Goal: Transaction & Acquisition: Obtain resource

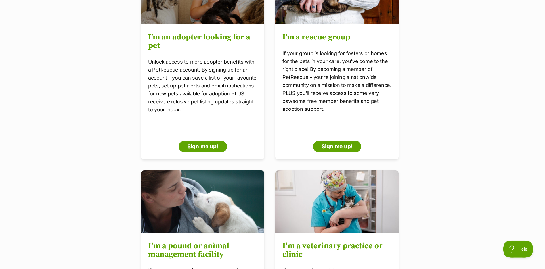
scroll to position [116, 0]
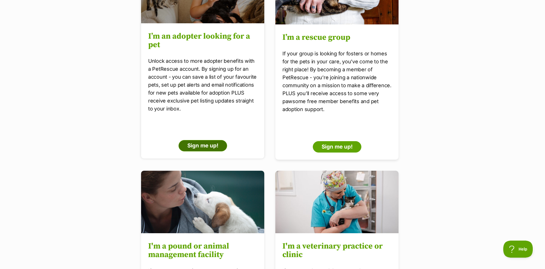
click at [210, 150] on link "Sign me up!" at bounding box center [202, 145] width 49 height 11
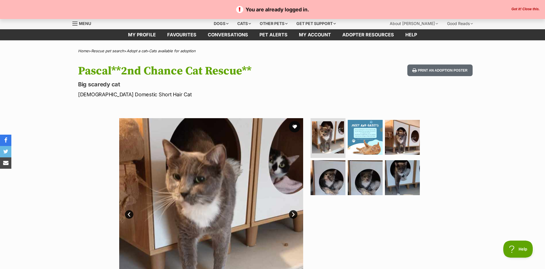
click at [519, 10] on button "Got it! Close this." at bounding box center [526, 9] width 32 height 5
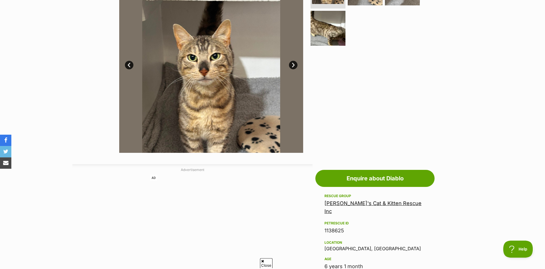
scroll to position [145, 0]
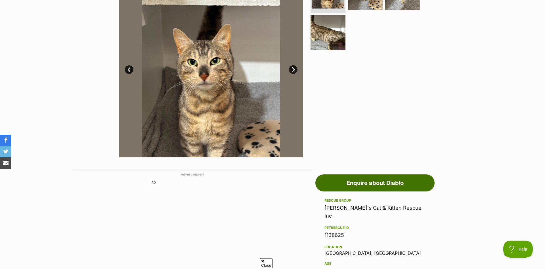
click at [391, 183] on link "Enquire about Diablo" at bounding box center [375, 182] width 119 height 17
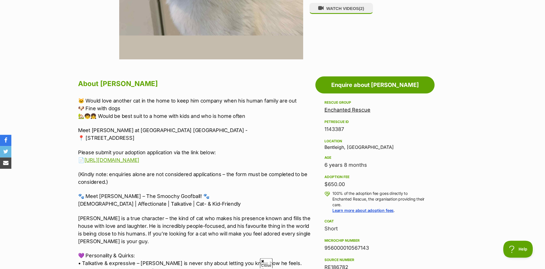
scroll to position [319, 0]
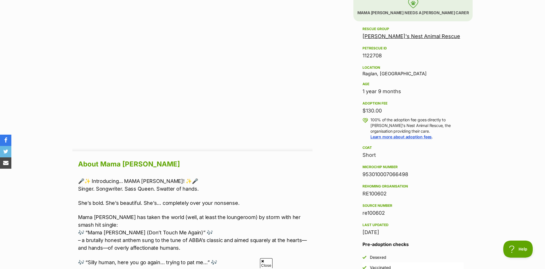
scroll to position [348, 0]
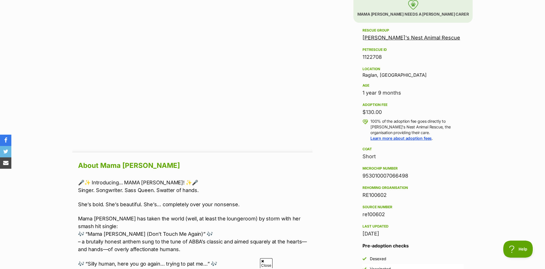
click at [377, 76] on div "Location [GEOGRAPHIC_DATA], [GEOGRAPHIC_DATA]" at bounding box center [413, 72] width 101 height 12
click at [377, 76] on div "Location Raglan, VIC" at bounding box center [413, 72] width 101 height 12
click at [430, 85] on div "Age" at bounding box center [413, 85] width 101 height 5
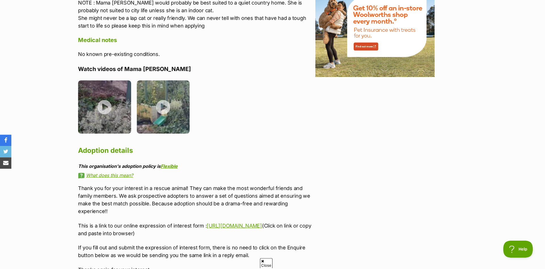
scroll to position [753, 0]
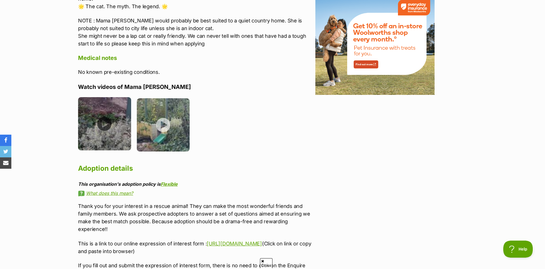
click at [114, 111] on img at bounding box center [104, 123] width 53 height 53
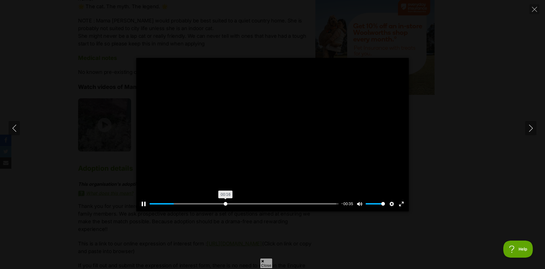
click at [225, 204] on input "Seek" at bounding box center [244, 203] width 189 height 5
drag, startPoint x: 264, startPoint y: 205, endPoint x: 270, endPoint y: 205, distance: 6.0
click at [265, 205] on input "Seek" at bounding box center [244, 203] width 189 height 5
click at [293, 204] on input "Seek" at bounding box center [244, 203] width 189 height 5
click at [384, 243] on div "Pause Play % buffered 00:35 -00:09 Unmute Mute Disable captions Enable captions…" at bounding box center [272, 134] width 545 height 269
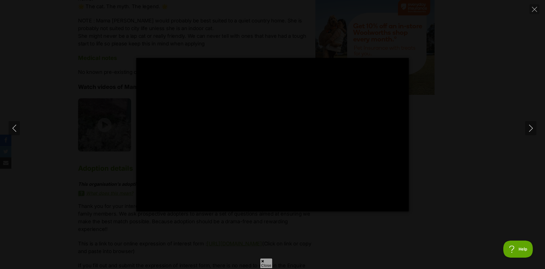
type input "78.01"
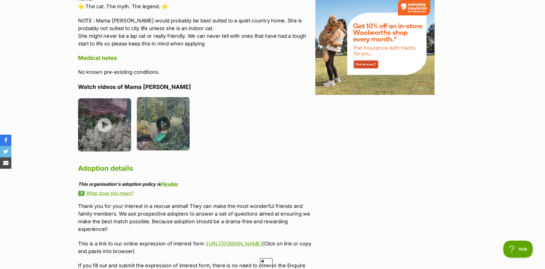
click at [190, 131] on li at bounding box center [166, 125] width 59 height 57
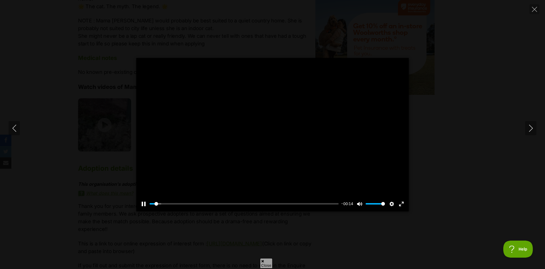
click at [264, 153] on div at bounding box center [272, 134] width 273 height 153
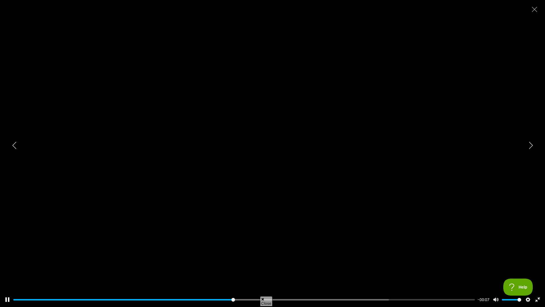
drag, startPoint x: 300, startPoint y: 176, endPoint x: 310, endPoint y: 178, distance: 9.9
click at [301, 176] on div at bounding box center [272, 153] width 545 height 307
type input "47.90"
click at [538, 269] on button "Exit fullscreen Enter fullscreen" at bounding box center [537, 299] width 9 height 9
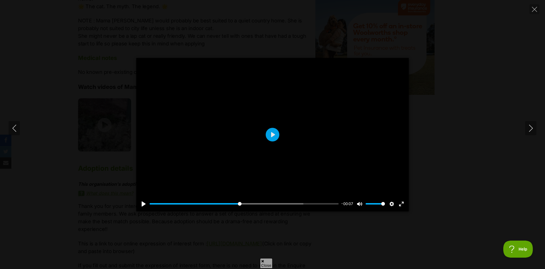
click at [423, 64] on div "Pause Play % buffered 00:00 -00:07 Unmute Mute Disable captions Enable captions…" at bounding box center [272, 134] width 545 height 153
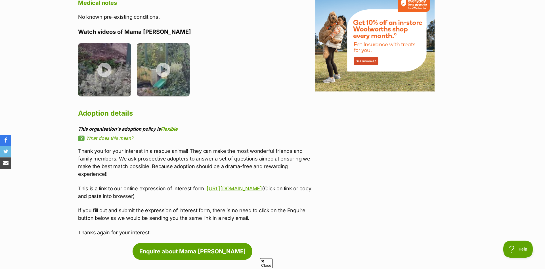
scroll to position [869, 0]
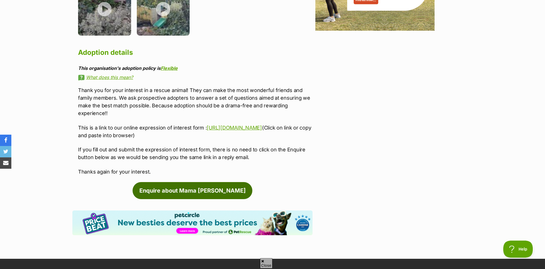
click at [227, 182] on link "Enquire about Mama [PERSON_NAME]" at bounding box center [193, 190] width 120 height 17
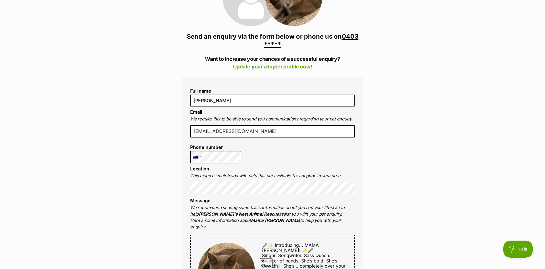
click at [222, 169] on li "Location This helps us match you with pets that are available for adoption in y…" at bounding box center [272, 180] width 165 height 28
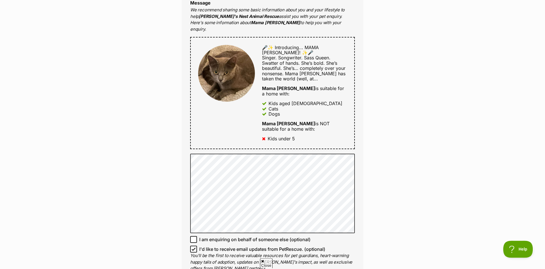
scroll to position [319, 0]
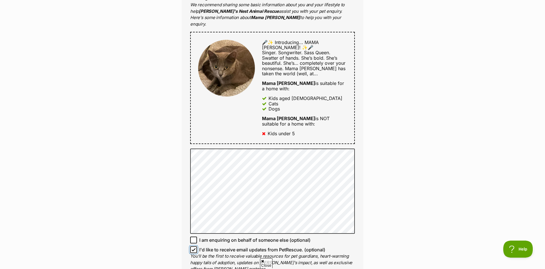
drag, startPoint x: 191, startPoint y: 221, endPoint x: 195, endPoint y: 221, distance: 3.1
click at [192, 246] on span at bounding box center [193, 249] width 7 height 7
click at [192, 246] on input "I'd like to receive email updates from PetRescue. (optional)" at bounding box center [193, 249] width 7 height 7
checkbox input "false"
click at [386, 178] on div "Enquire about Mama Mia 0403 350 692 Send an enquiry via the form below or phone…" at bounding box center [272, 148] width 545 height 831
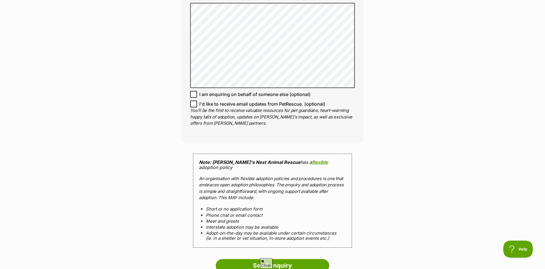
scroll to position [521, 0]
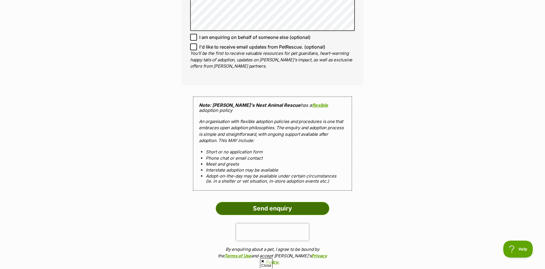
click at [314, 202] on input "Send enquiry" at bounding box center [273, 208] width 114 height 13
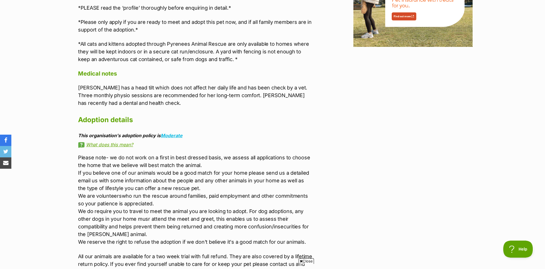
scroll to position [911, 0]
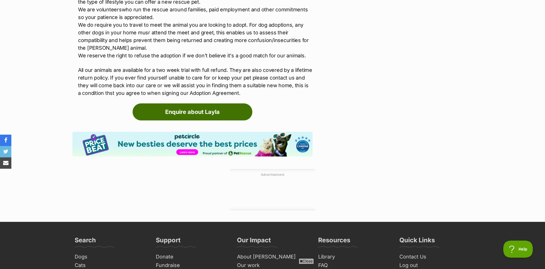
click at [199, 106] on link "Enquire about Layla" at bounding box center [193, 111] width 120 height 17
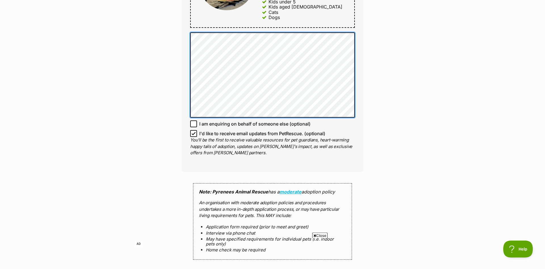
scroll to position [377, 0]
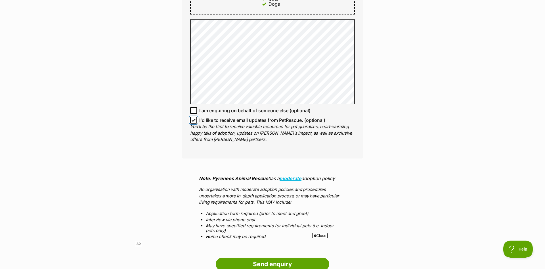
click at [191, 117] on input "I'd like to receive email updates from PetRescue. (optional)" at bounding box center [193, 120] width 7 height 7
checkbox input "false"
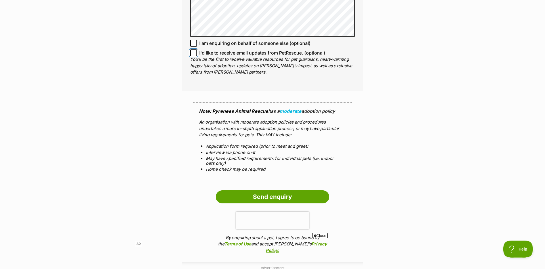
scroll to position [492, 0]
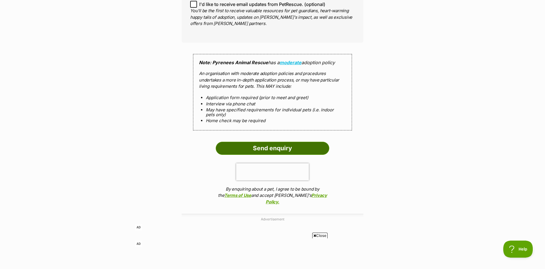
click at [307, 144] on input "Send enquiry" at bounding box center [273, 148] width 114 height 13
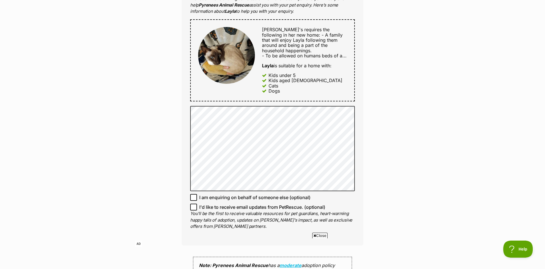
scroll to position [525, 0]
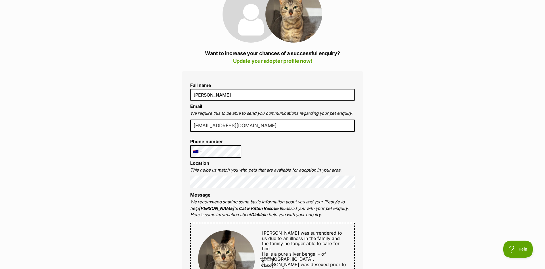
scroll to position [87, 0]
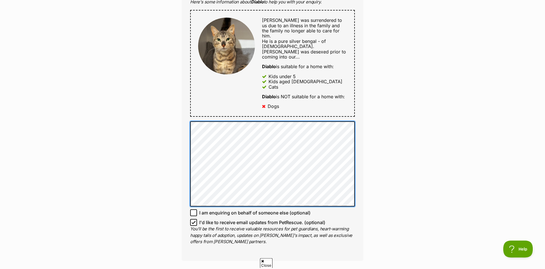
scroll to position [377, 0]
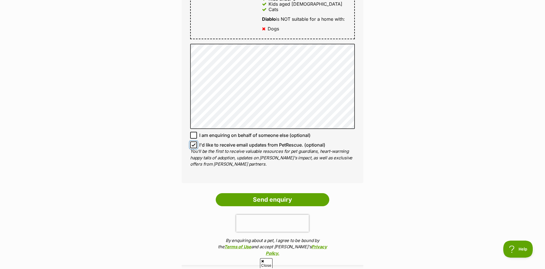
click at [193, 141] on input "I'd like to receive email updates from PetRescue. (optional)" at bounding box center [193, 144] width 7 height 7
checkbox input "false"
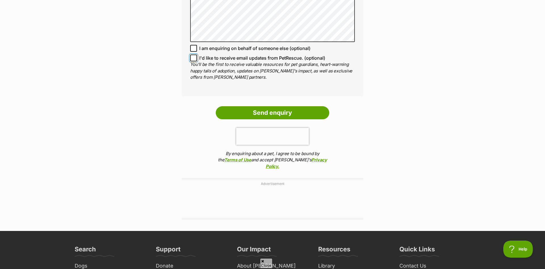
scroll to position [406, 0]
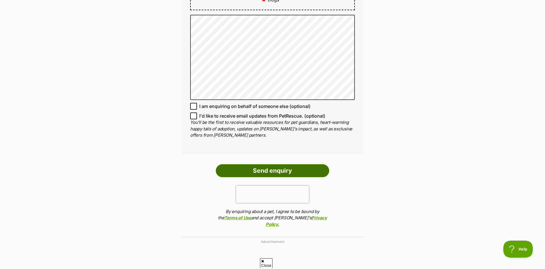
click at [306, 164] on input "Send enquiry" at bounding box center [273, 170] width 114 height 13
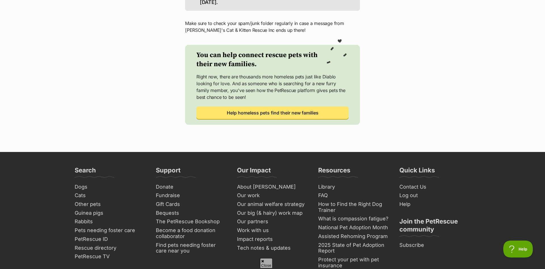
scroll to position [232, 0]
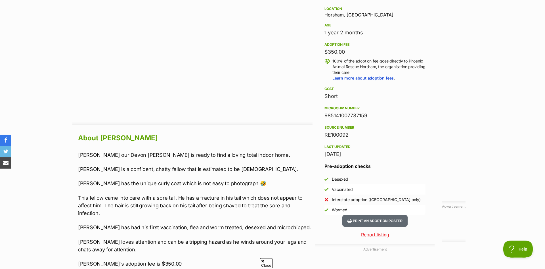
scroll to position [490, 0]
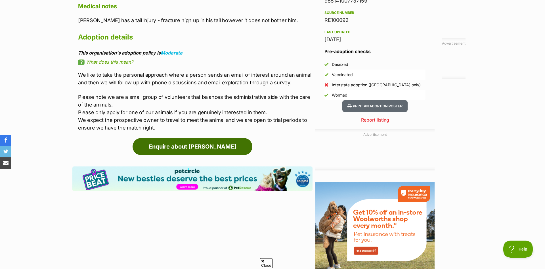
click at [213, 140] on link "Enquire about [PERSON_NAME]" at bounding box center [193, 146] width 120 height 17
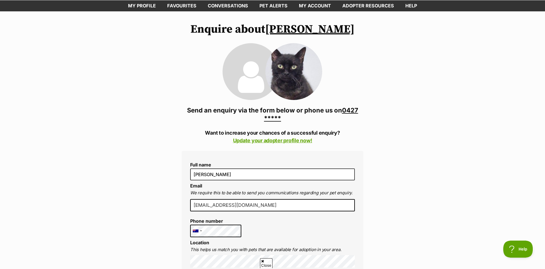
scroll to position [145, 0]
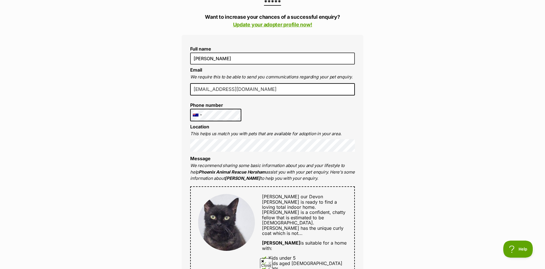
click at [228, 168] on p "We recommend sharing some basic information about you and your lifestyle to hel…" at bounding box center [272, 171] width 165 height 19
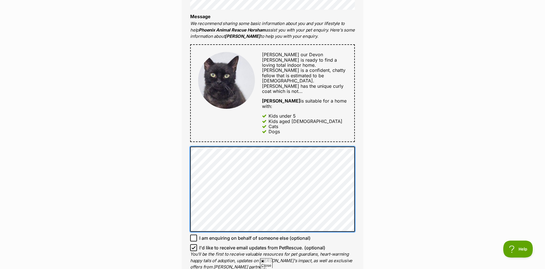
scroll to position [290, 0]
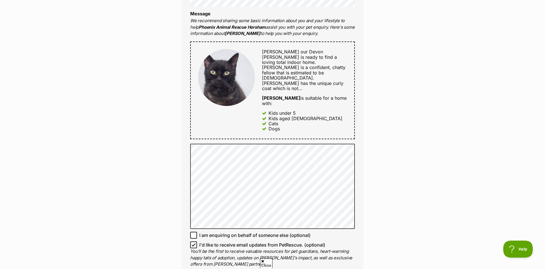
click at [195, 248] on p "You'll be the first to receive valuable resources for pet guardians, heart-warm…" at bounding box center [272, 257] width 165 height 19
click at [193, 243] on icon at bounding box center [194, 245] width 4 height 4
click at [193, 241] on input "I'd like to receive email updates from PetRescue. (optional)" at bounding box center [193, 244] width 7 height 7
checkbox input "false"
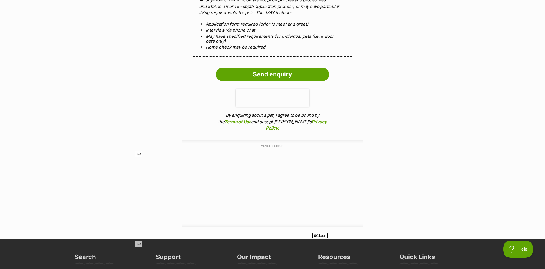
scroll to position [579, 0]
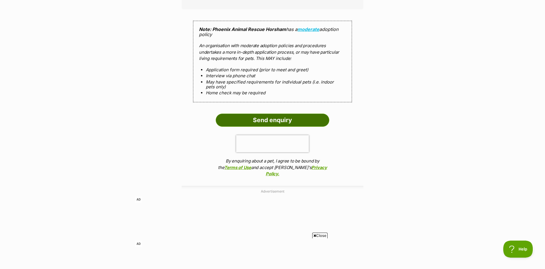
click at [310, 114] on input "Send enquiry" at bounding box center [273, 120] width 114 height 13
click at [305, 114] on input "Send enquiry" at bounding box center [273, 120] width 114 height 13
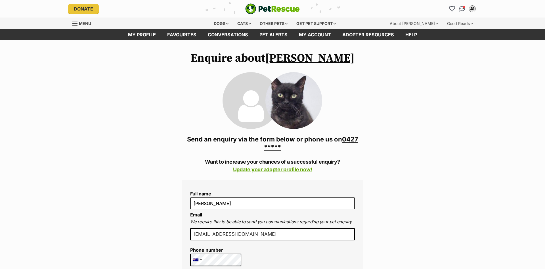
checkbox input "false"
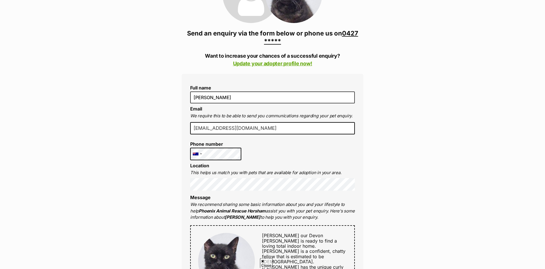
scroll to position [171, 0]
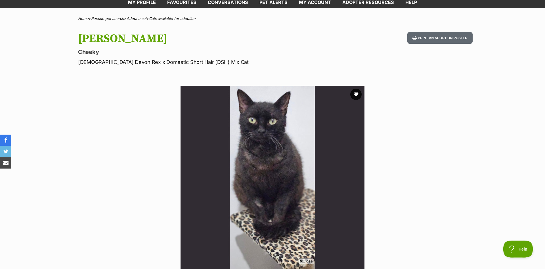
scroll to position [58, 0]
